Goal: Task Accomplishment & Management: Use online tool/utility

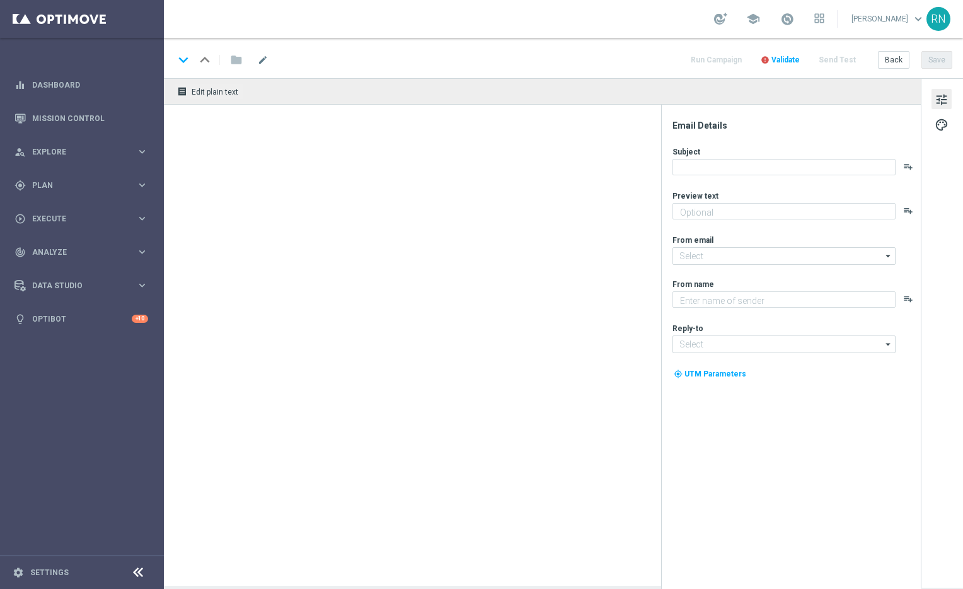
type textarea "Secure your extra entries and get even closer to that dream prize"
type textarea "Lottoland"
type input "[EMAIL_ADDRESS][DOMAIN_NAME]"
